Goal: Feedback & Contribution: Leave review/rating

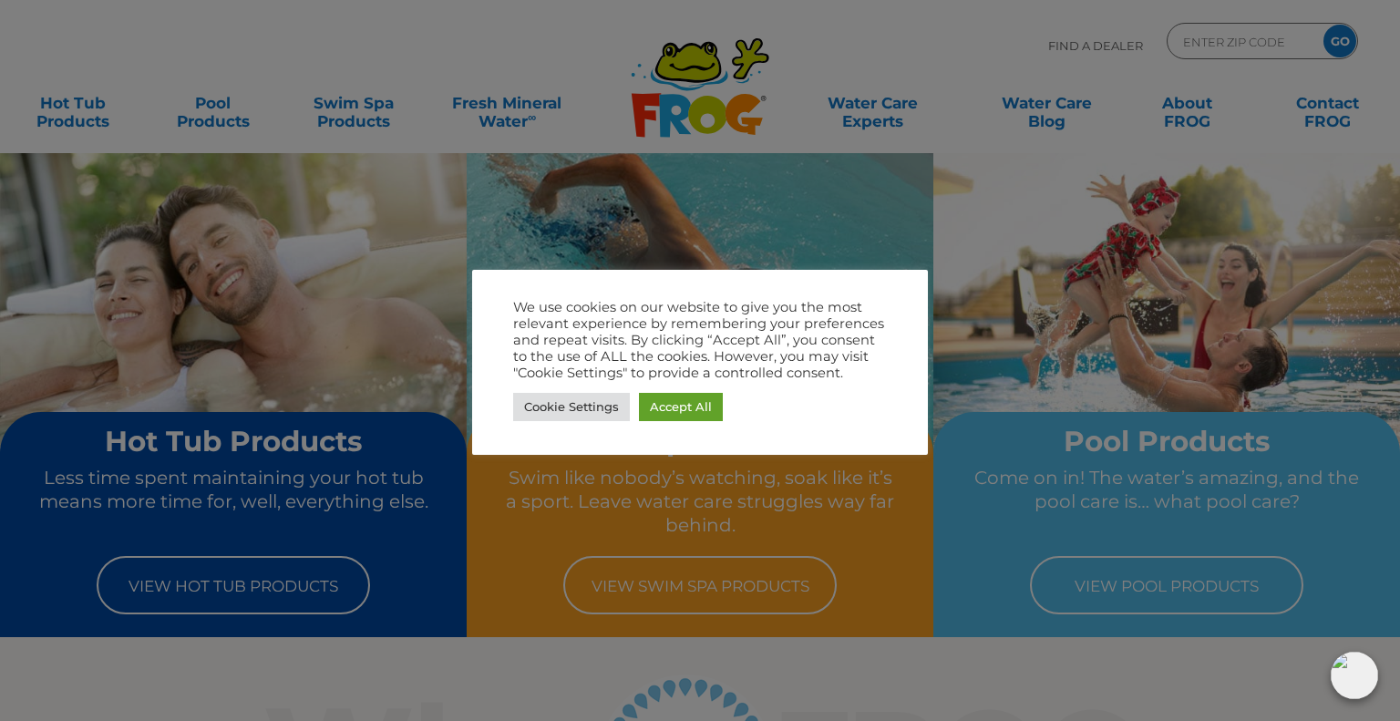
click at [1328, 107] on div at bounding box center [700, 360] width 1400 height 721
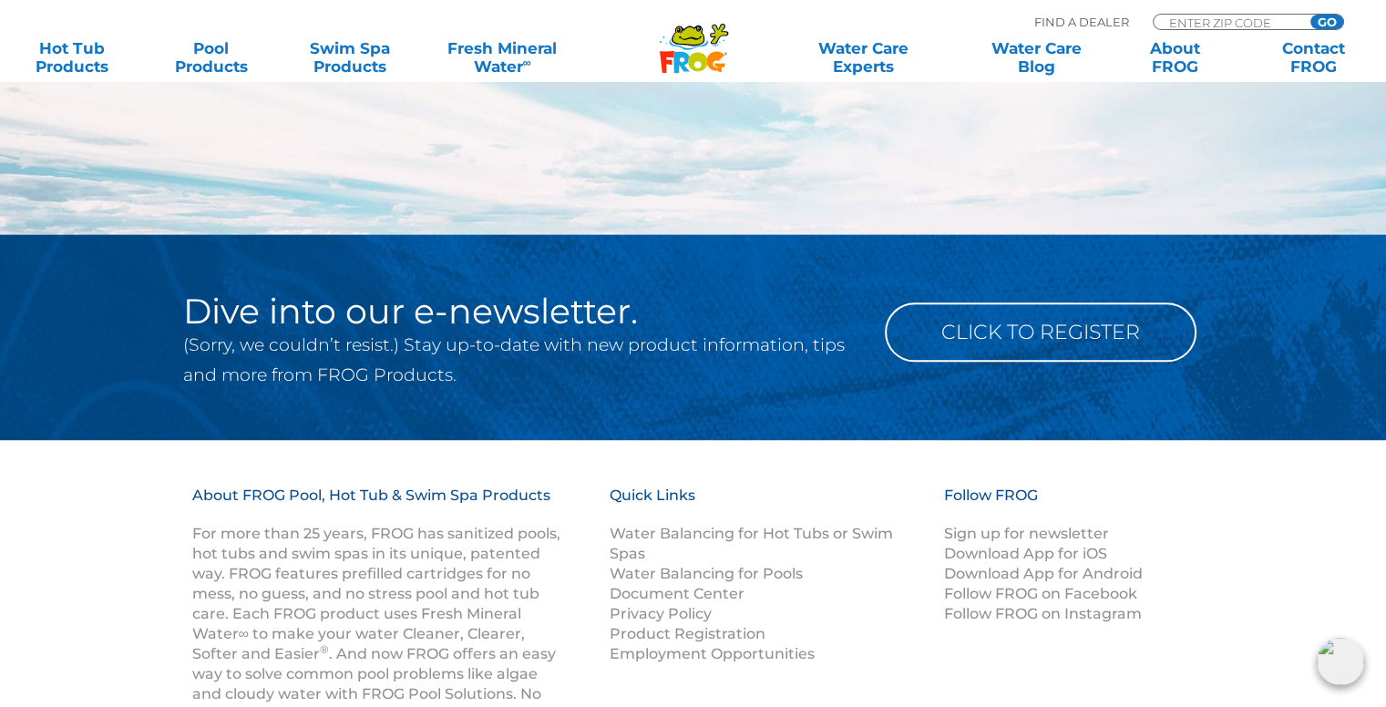
scroll to position [2096, 0]
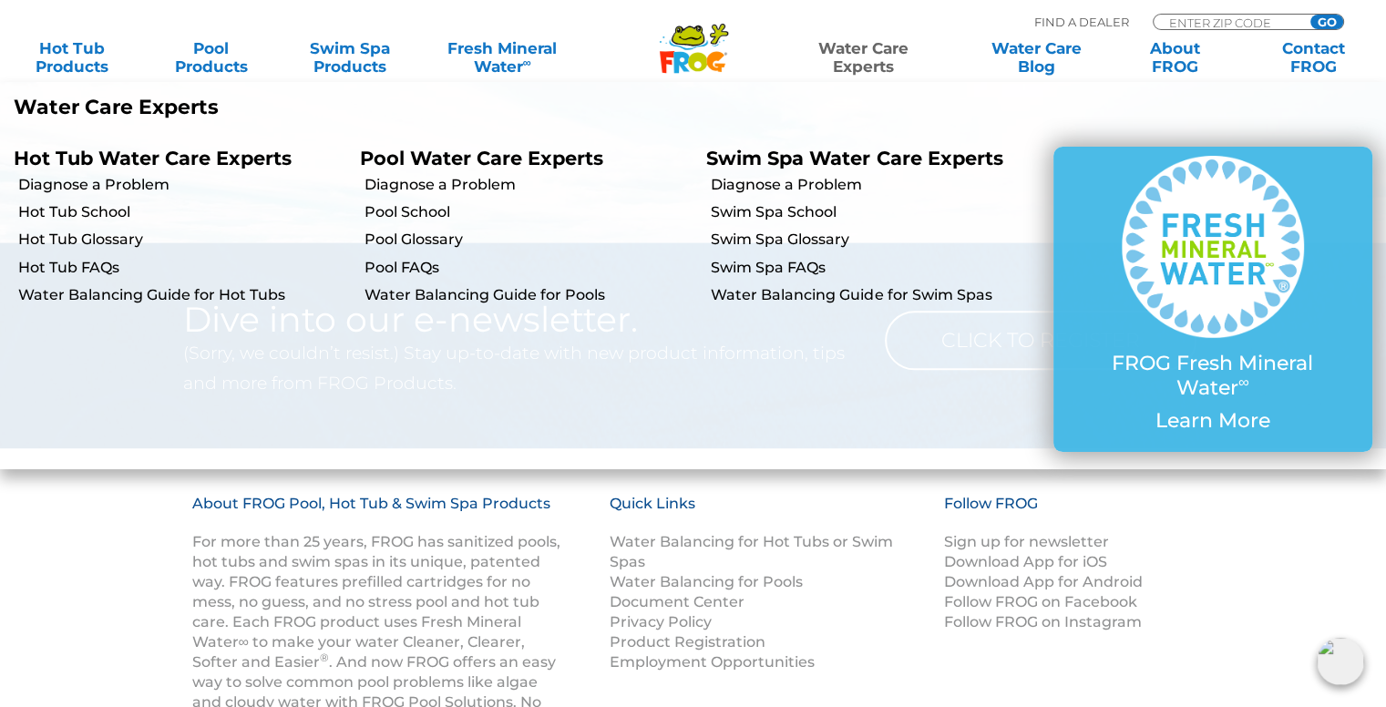
click at [858, 49] on link "Water Care Experts" at bounding box center [864, 57] width 176 height 36
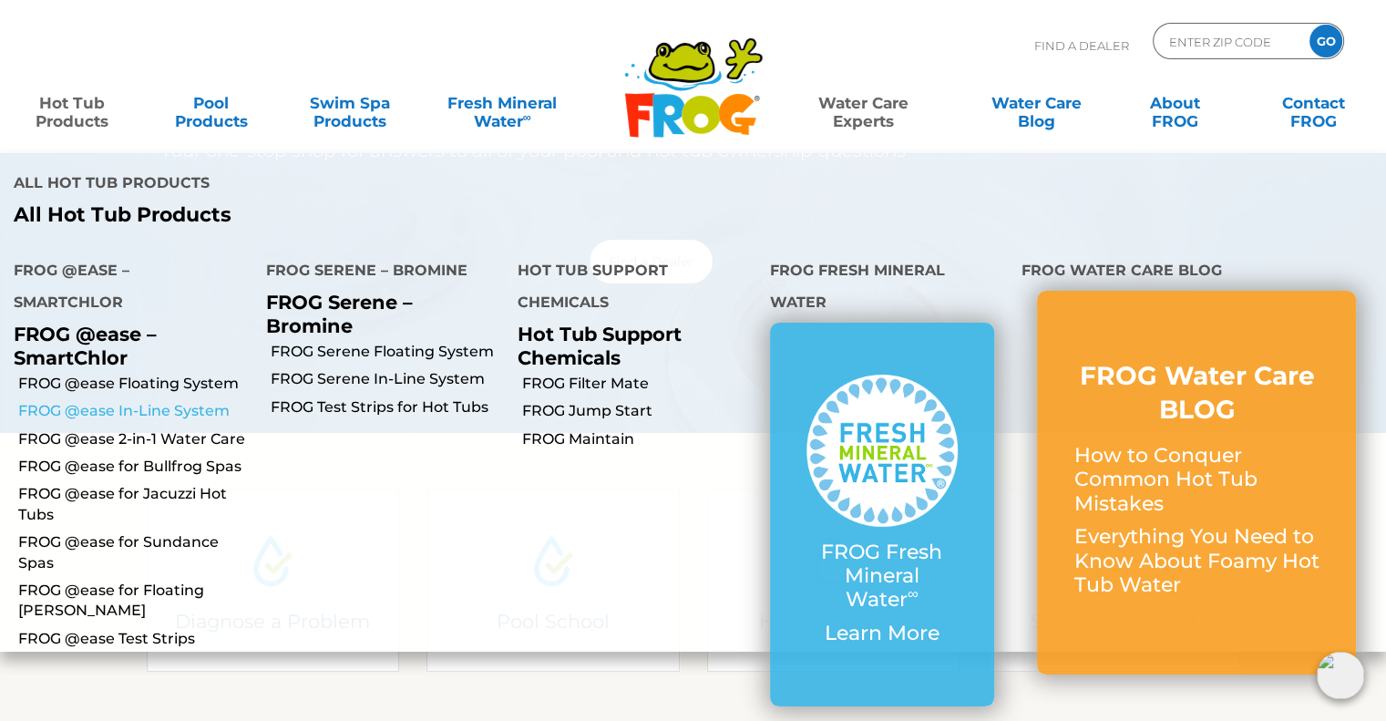
scroll to position [182, 0]
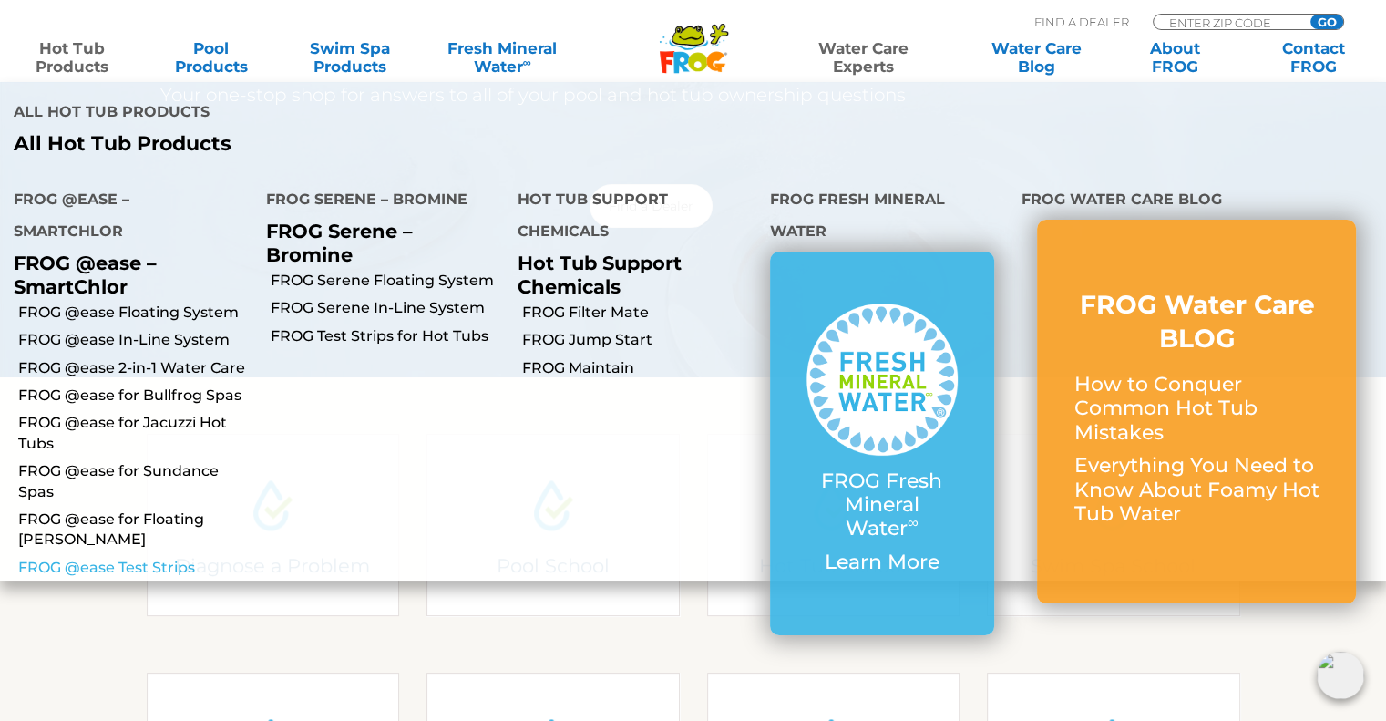
click at [113, 558] on link "FROG @ease Test Strips" at bounding box center [135, 568] width 234 height 20
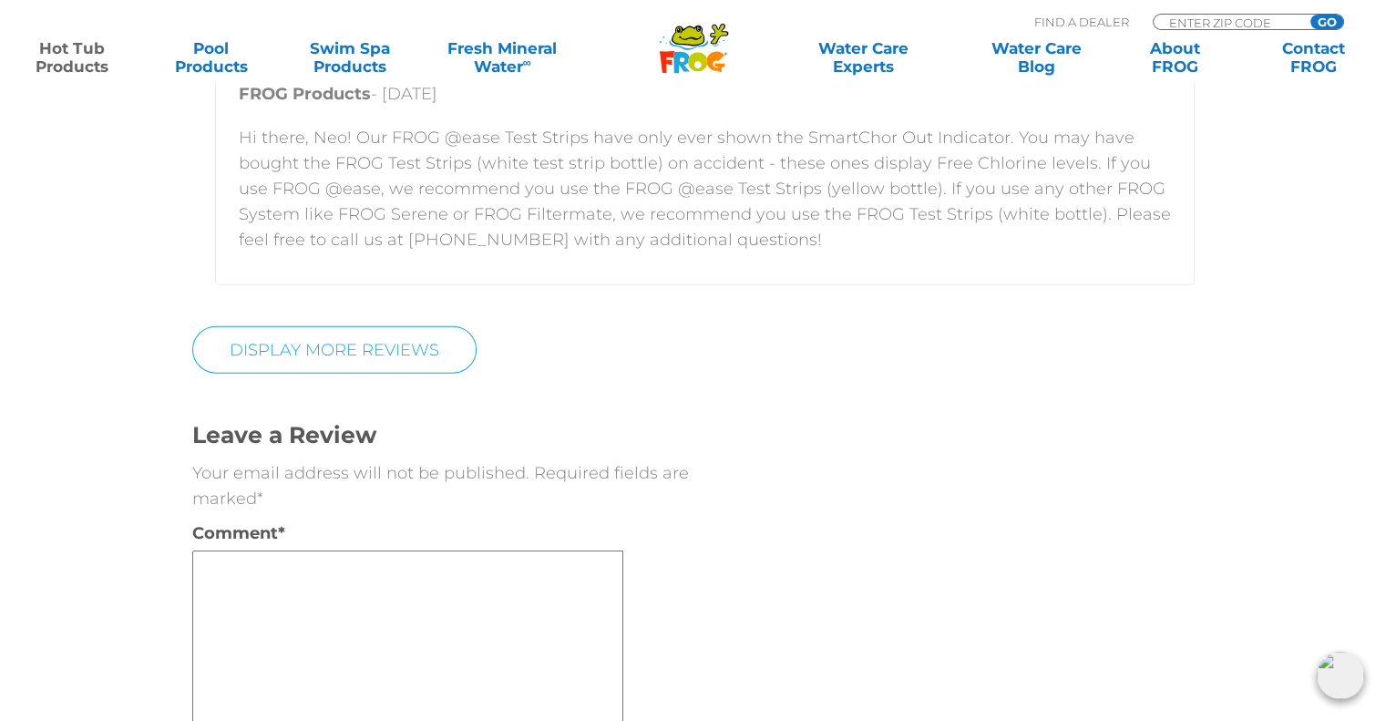
scroll to position [4283, 0]
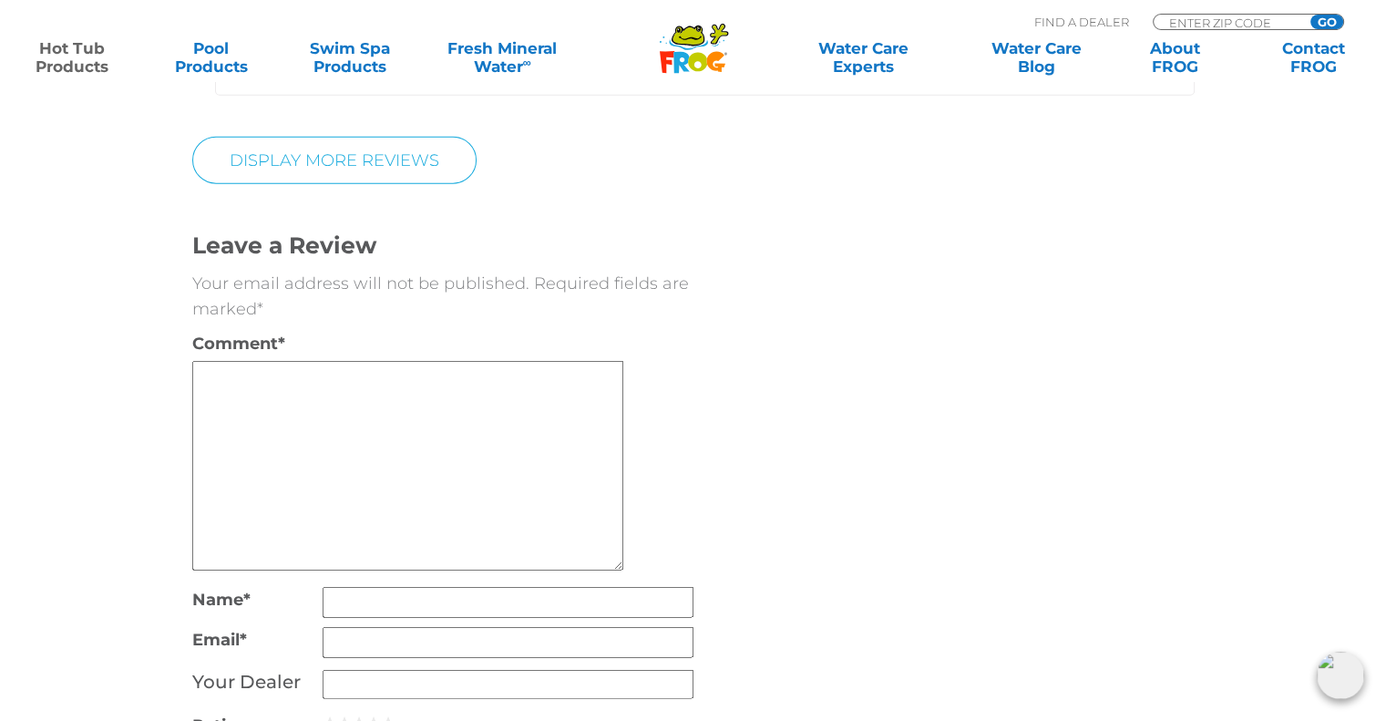
click at [210, 379] on textarea "Comment *" at bounding box center [407, 466] width 431 height 210
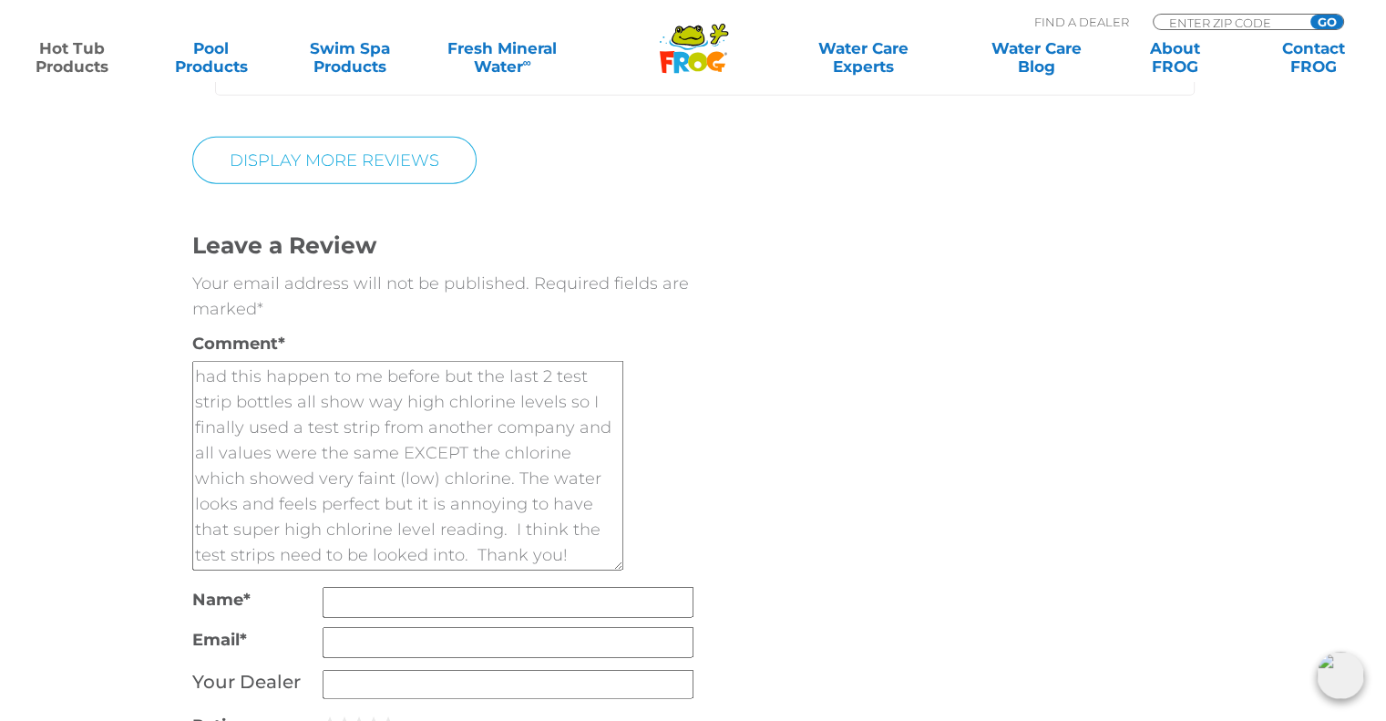
scroll to position [102, 0]
click at [285, 497] on textarea "I see many reviews mentioning the test strips measuring the chlorine level way …" at bounding box center [407, 466] width 431 height 210
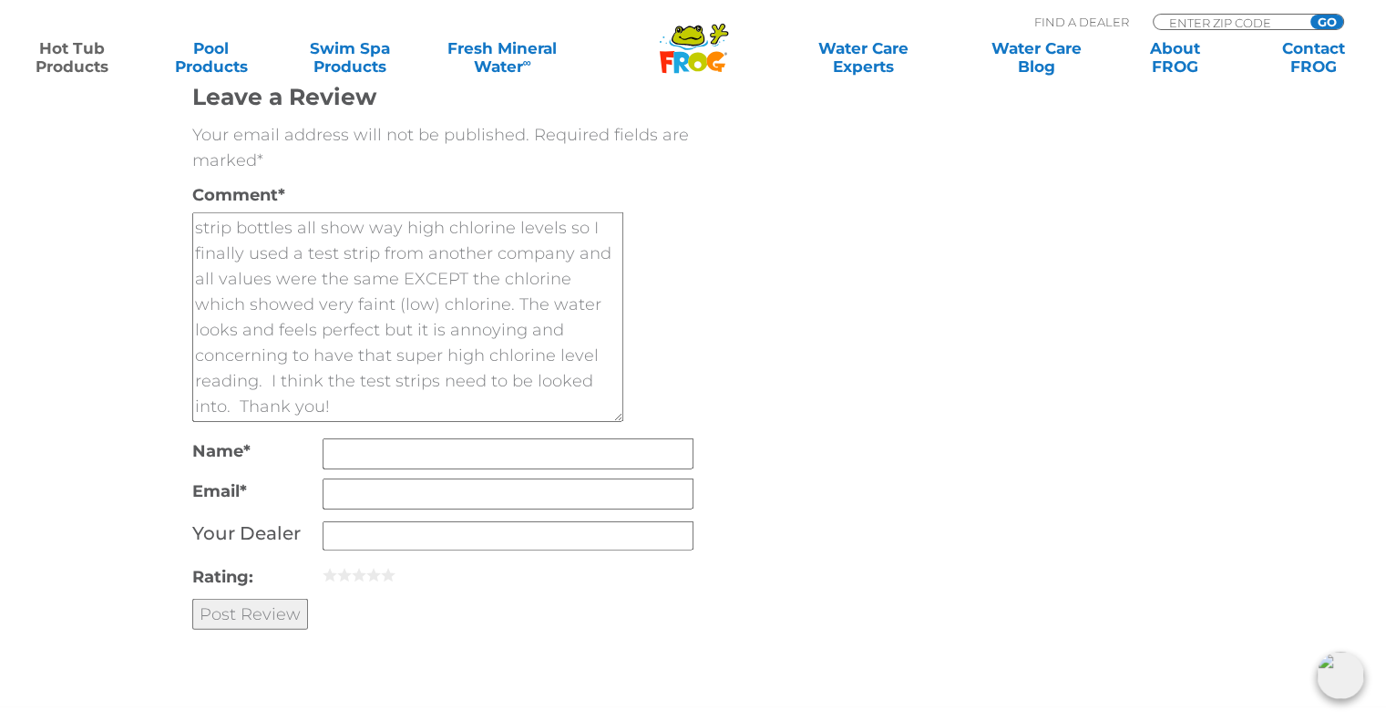
scroll to position [4466, 0]
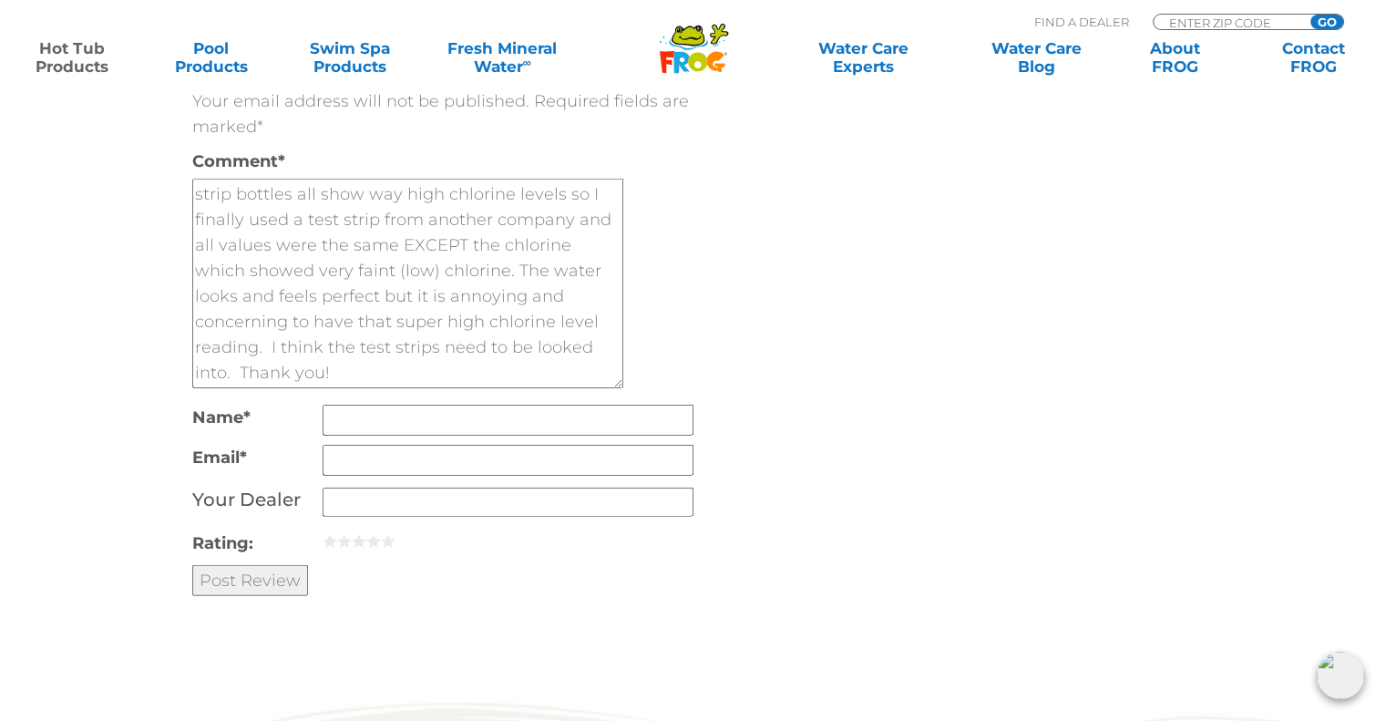
type textarea "I see many reviews mentioning the test strips measuring the chlorine level way …"
click at [335, 417] on input "Name *" at bounding box center [508, 420] width 371 height 31
type input "Nita Dupen"
click at [331, 500] on input "Your Dealer" at bounding box center [508, 502] width 371 height 29
type input "Frogease"
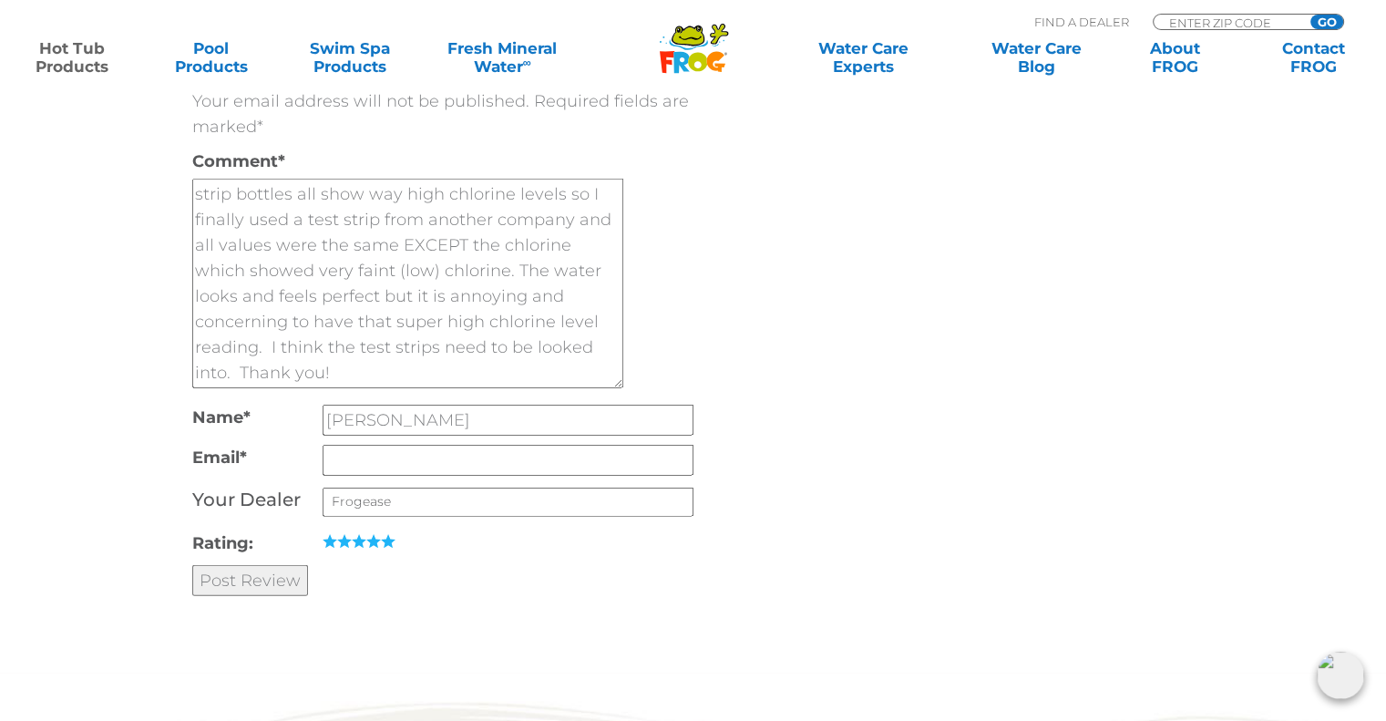
click at [385, 534] on link "5" at bounding box center [388, 541] width 15 height 15
click at [369, 535] on link "4" at bounding box center [373, 541] width 15 height 15
click at [231, 571] on input "Post Review" at bounding box center [250, 580] width 116 height 31
type input "Agneta.dupen@gmail.com"
click at [273, 578] on input "Post Review" at bounding box center [250, 580] width 116 height 31
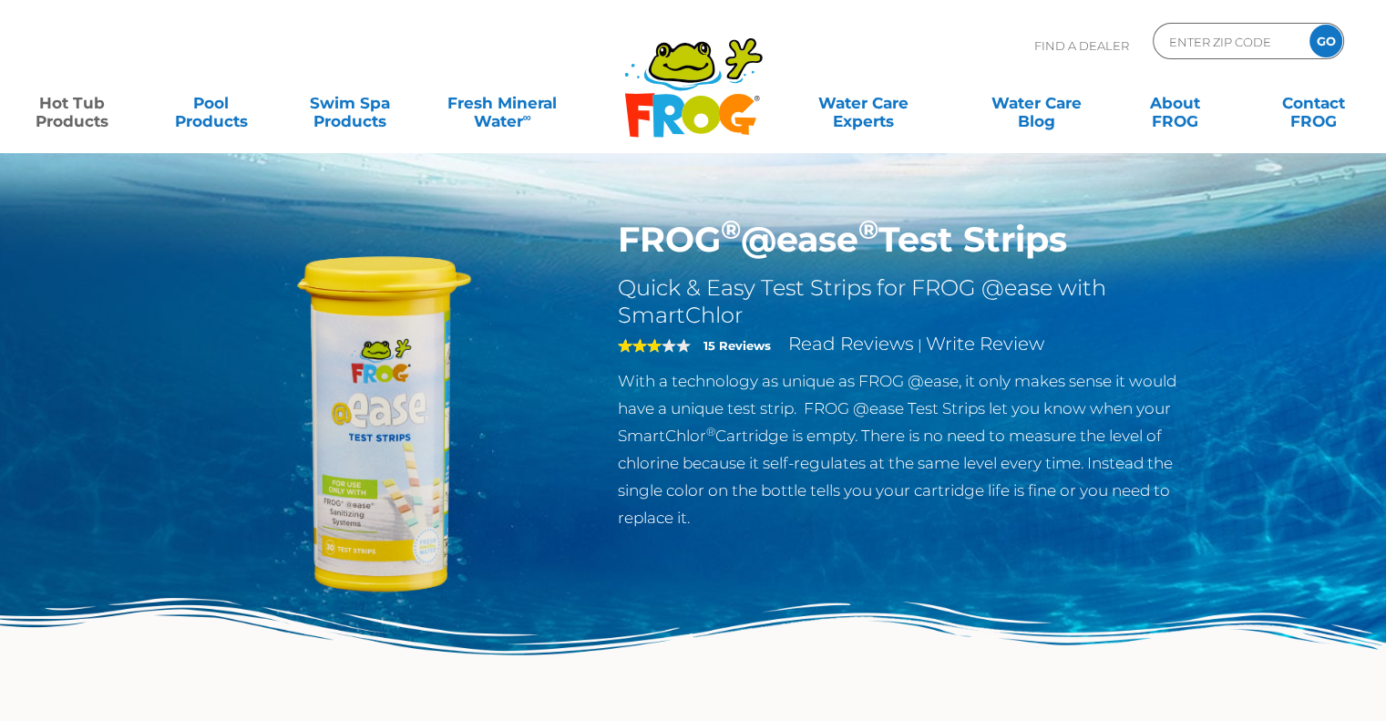
scroll to position [1834, 0]
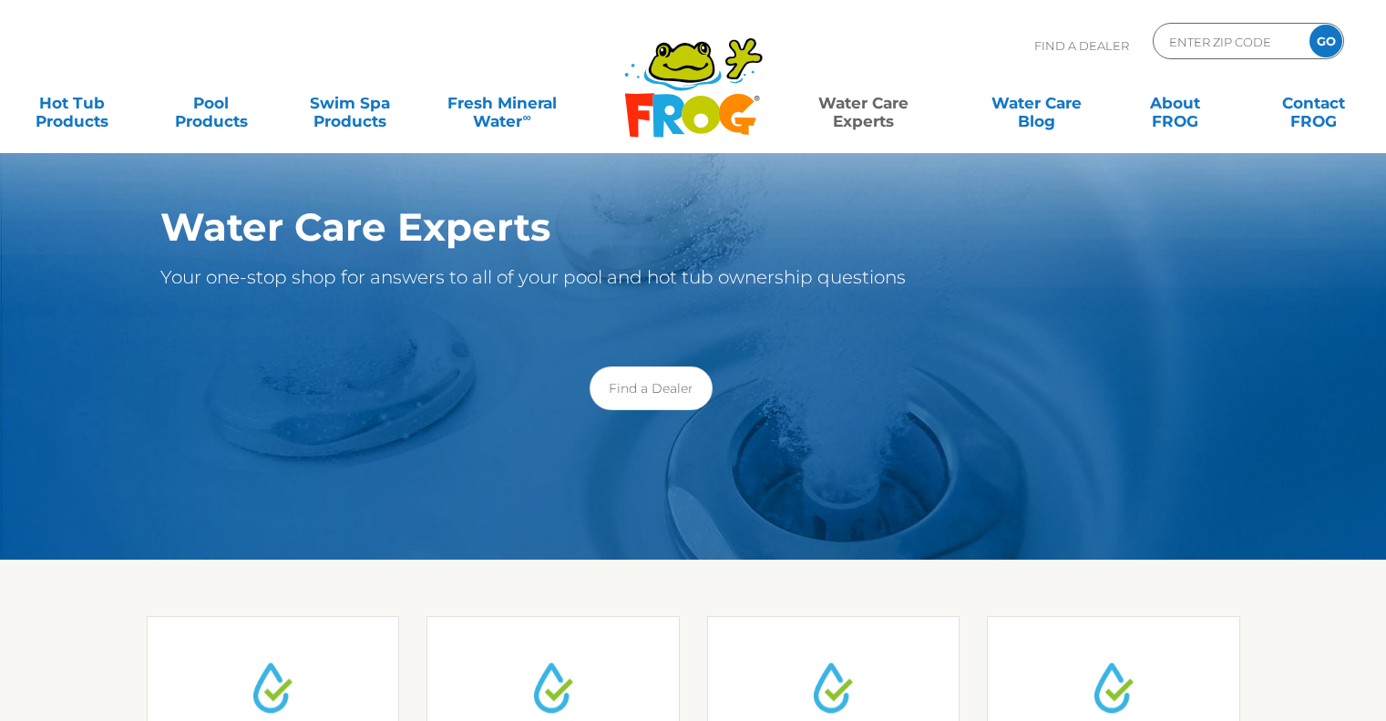
scroll to position [182, 0]
